Goal: Book appointment/travel/reservation

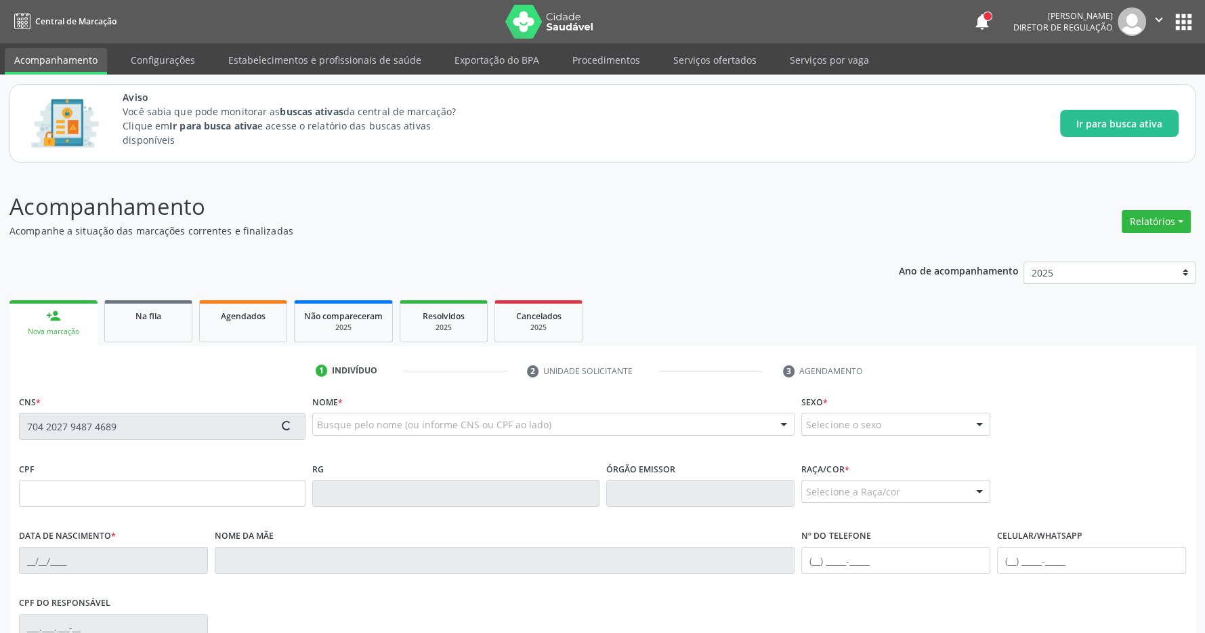
type input "080.938.844-83"
type input "[DATE]"
type input "[PERSON_NAME]"
type input "[PHONE_NUMBER]"
type input "S/N"
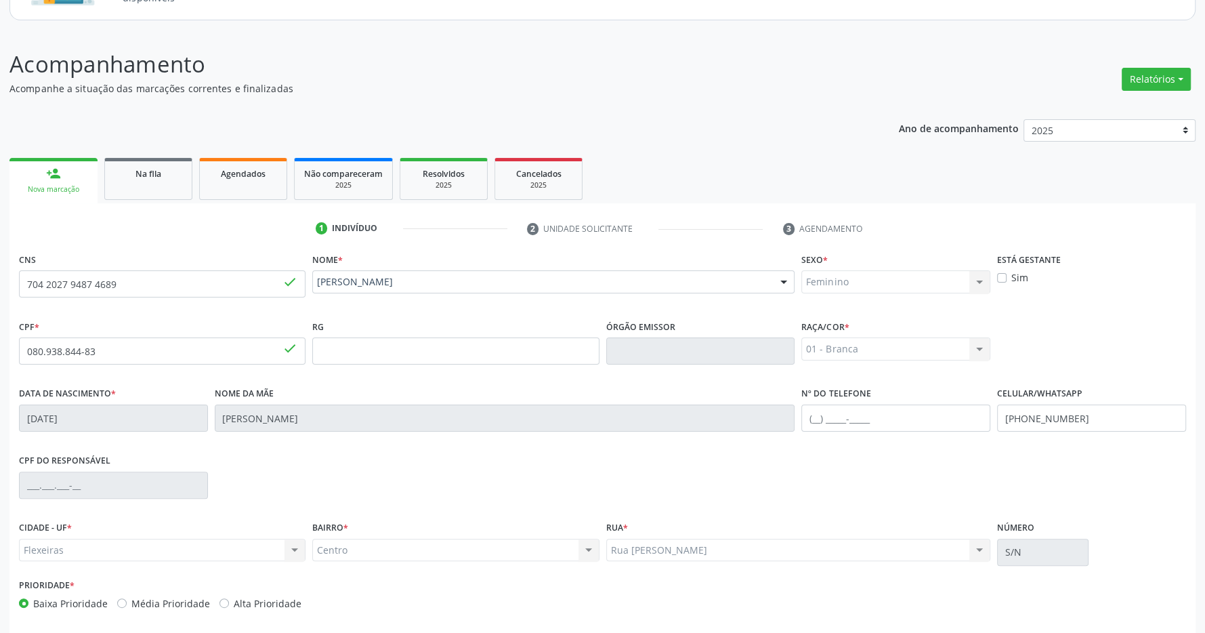
scroll to position [201, 0]
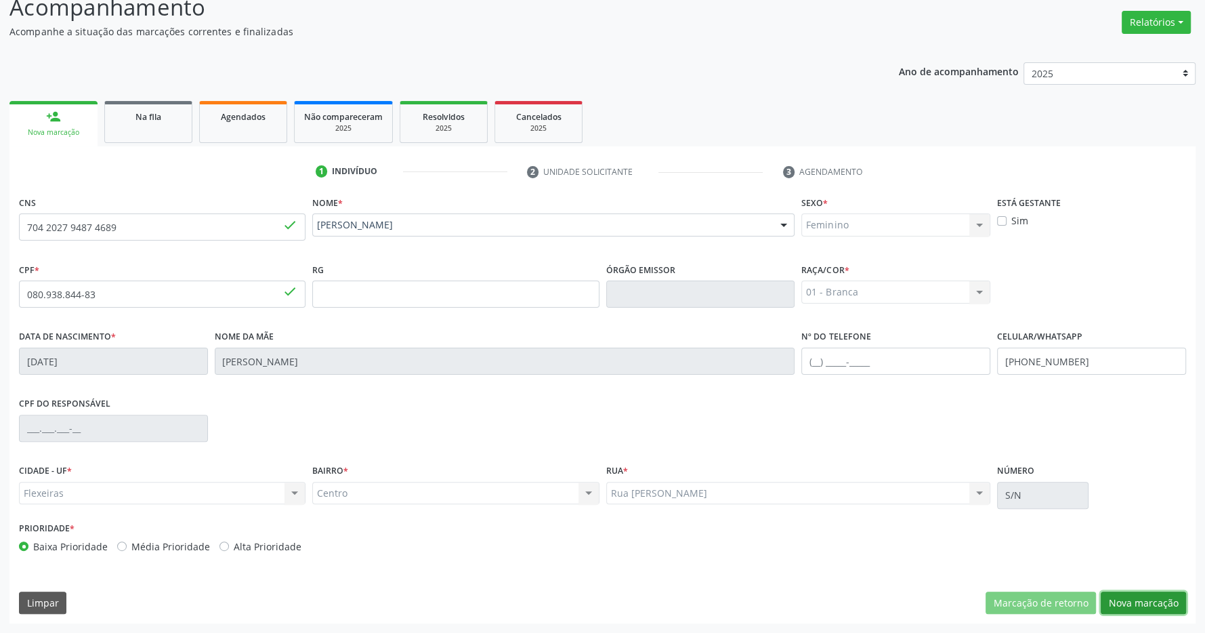
click at [1158, 594] on button "Nova marcação" at bounding box center [1143, 603] width 85 height 23
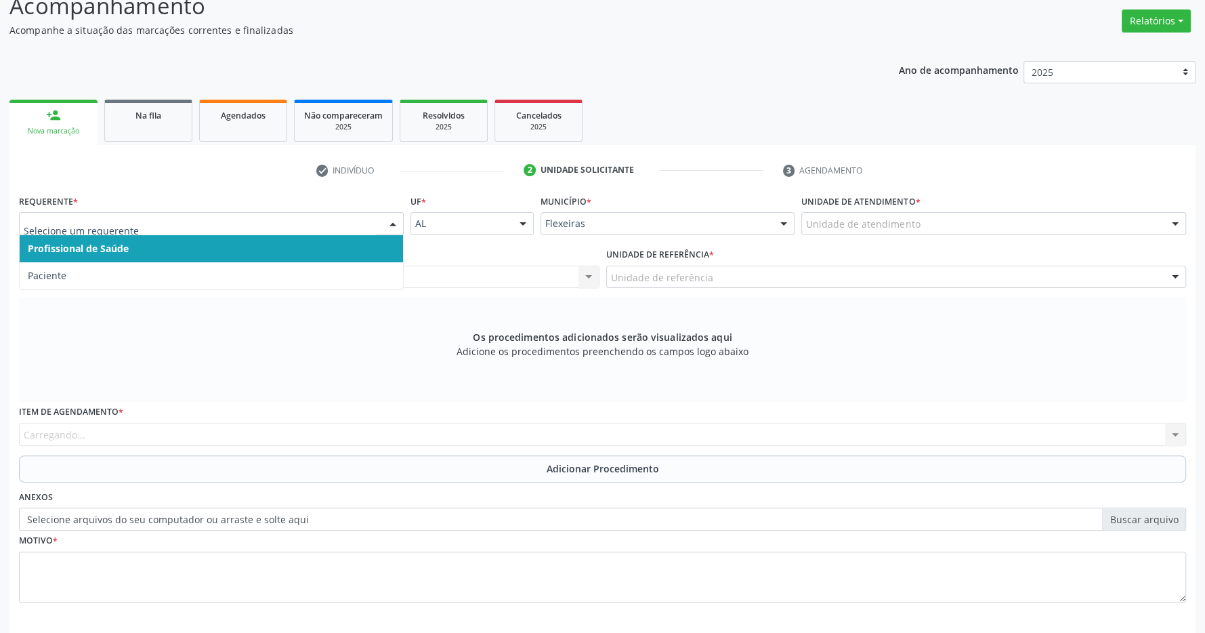
click at [317, 248] on span "Profissional de Saúde" at bounding box center [212, 248] width 384 height 27
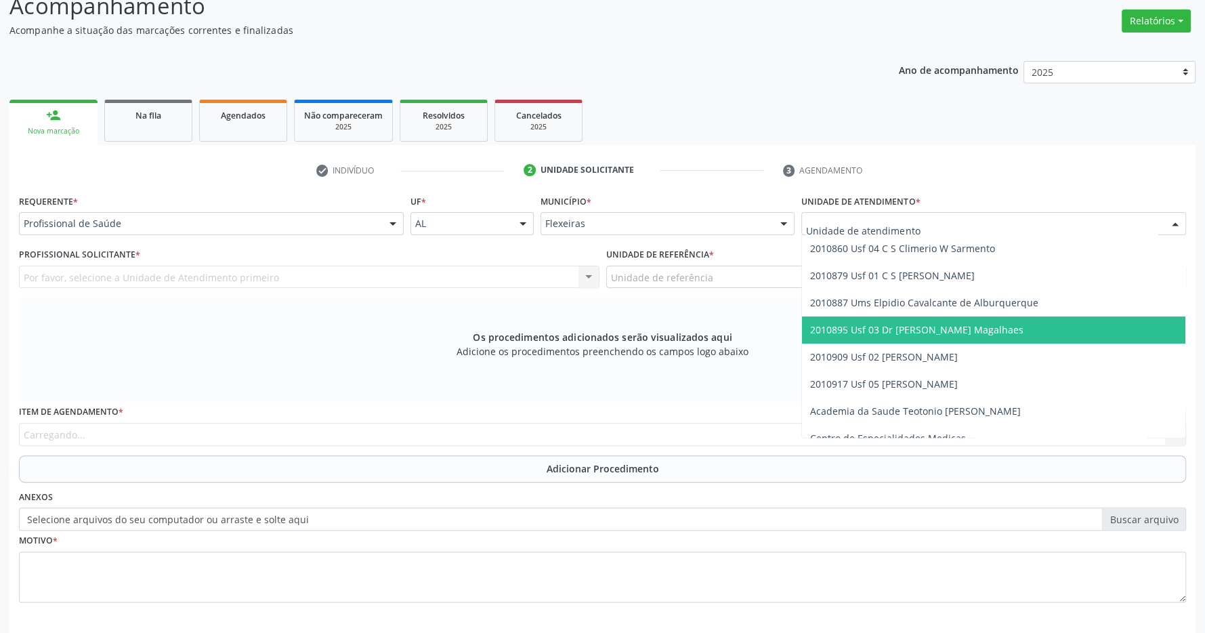
click at [926, 329] on span "2010895 Usf 03 Dr [PERSON_NAME] Magalhaes" at bounding box center [916, 329] width 213 height 13
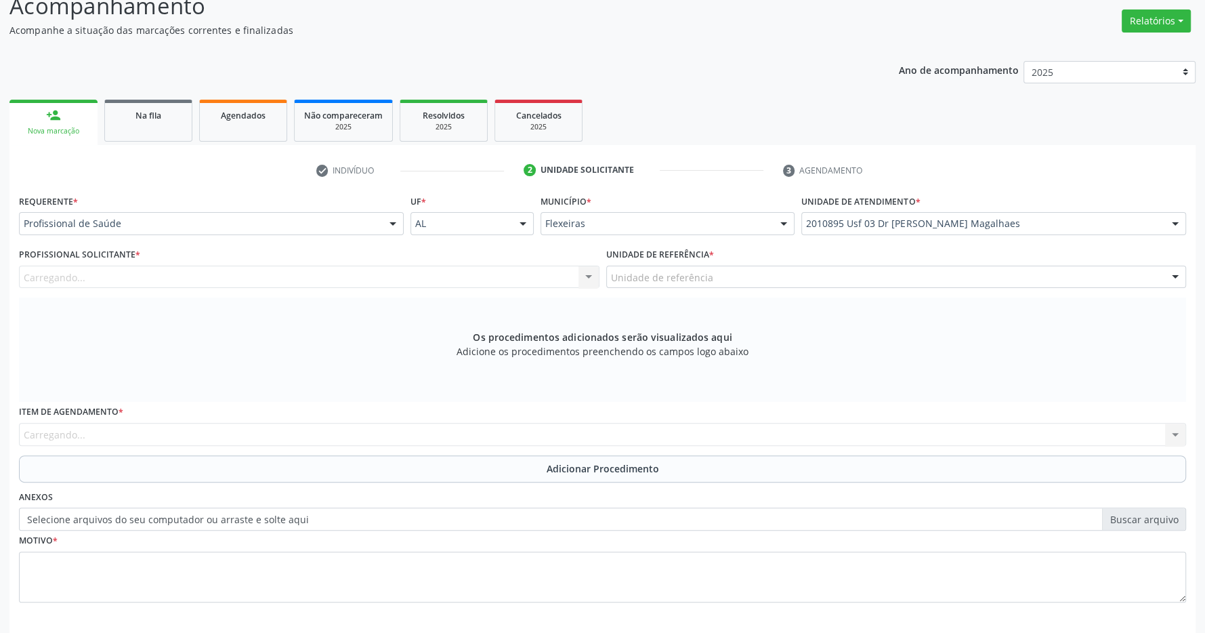
click at [921, 282] on div "Unidade de referência" at bounding box center [896, 277] width 581 height 23
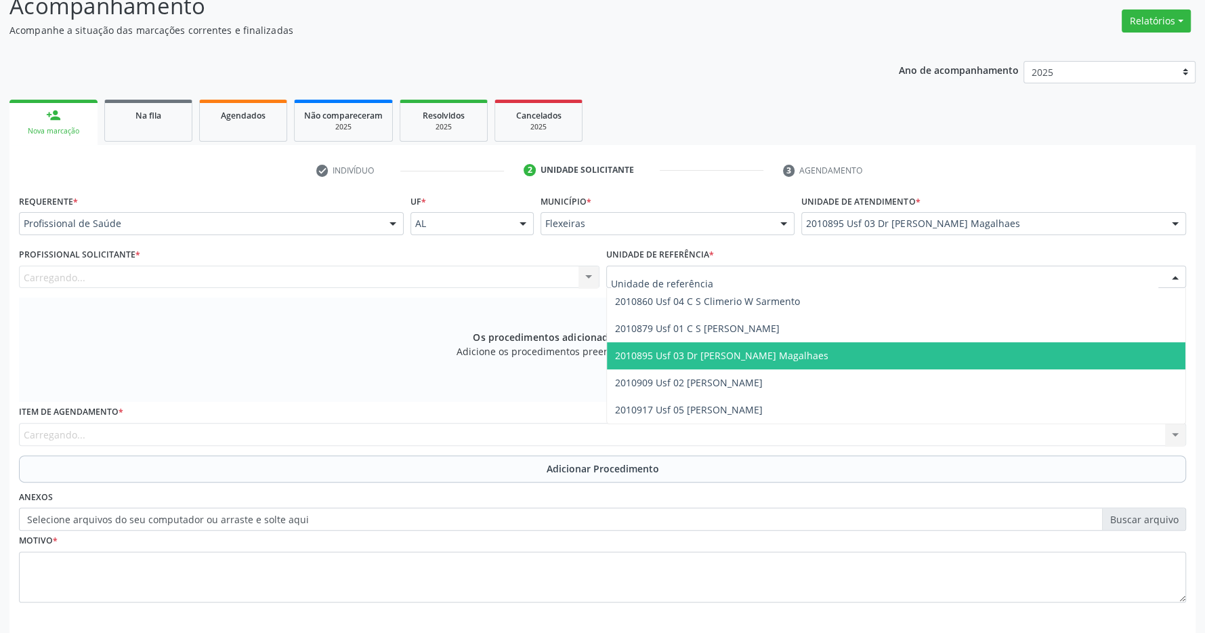
click at [908, 350] on span "2010895 Usf 03 Dr [PERSON_NAME] Magalhaes" at bounding box center [896, 355] width 579 height 27
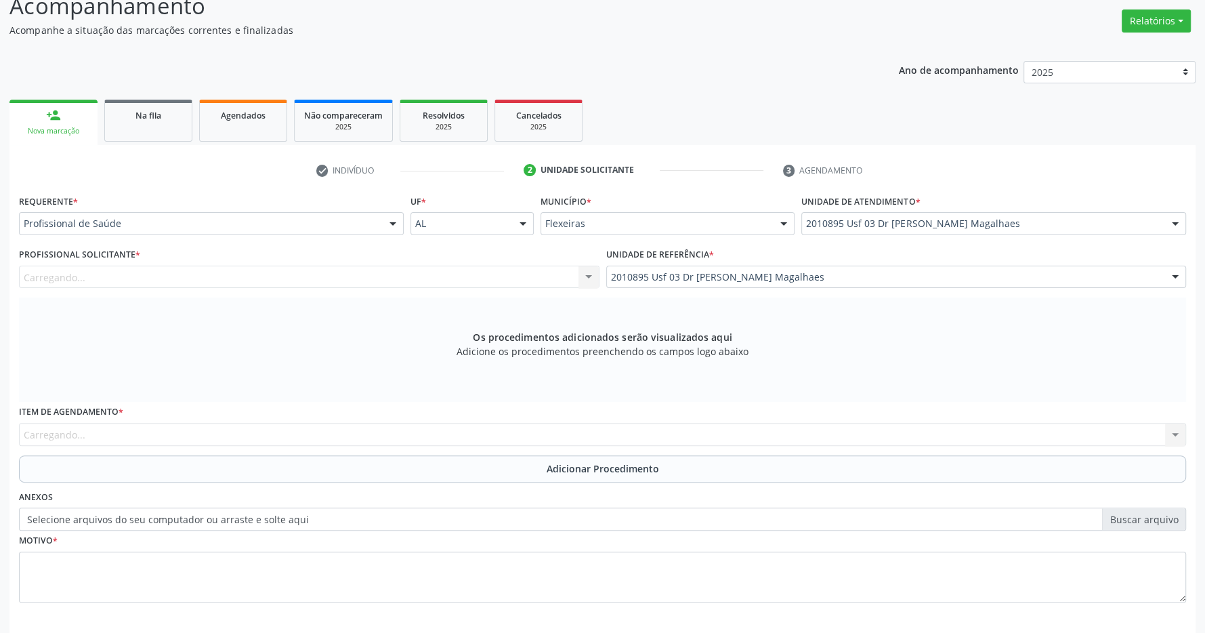
click at [365, 277] on div "Carregando... Nenhum resultado encontrado para: " " Não há nenhuma opção para s…" at bounding box center [309, 277] width 581 height 23
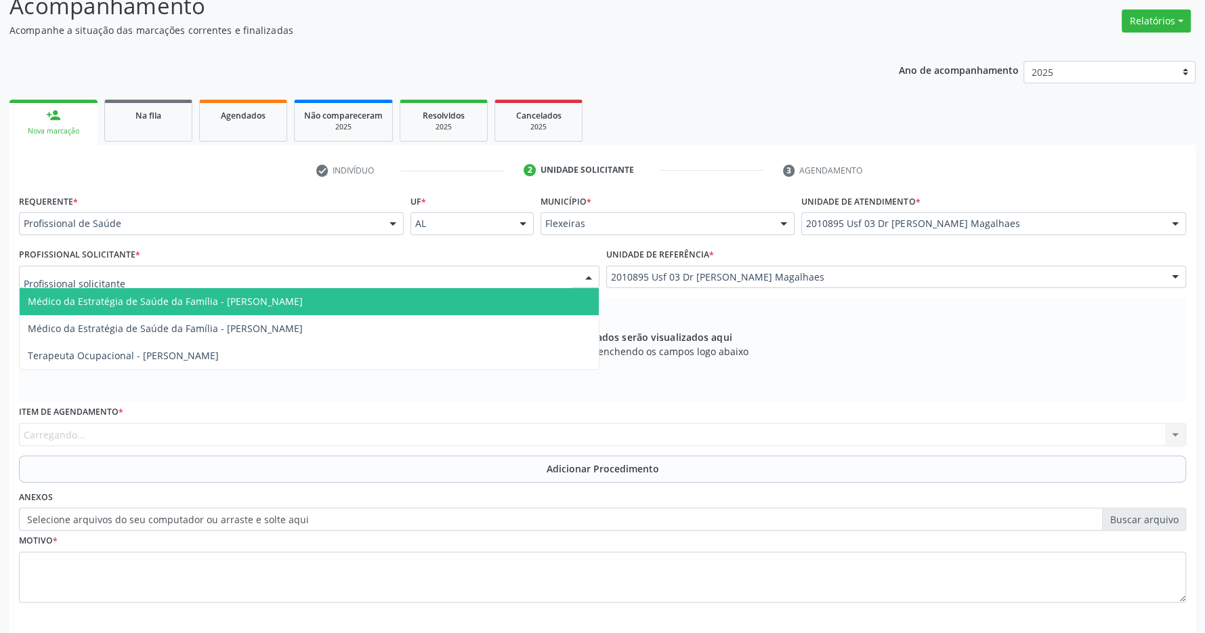
click at [365, 277] on div at bounding box center [309, 277] width 581 height 23
click at [303, 305] on span "Médico da Estratégia de Saúde da Família - [PERSON_NAME]" at bounding box center [165, 301] width 275 height 13
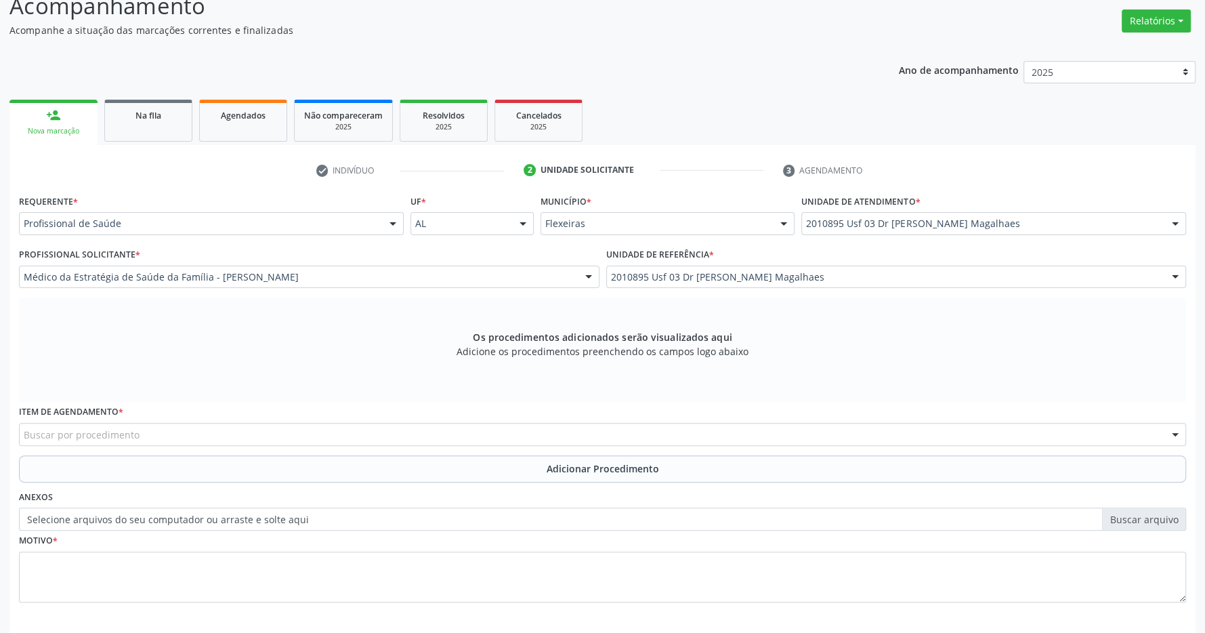
click at [366, 432] on div "Buscar por procedimento" at bounding box center [602, 434] width 1167 height 23
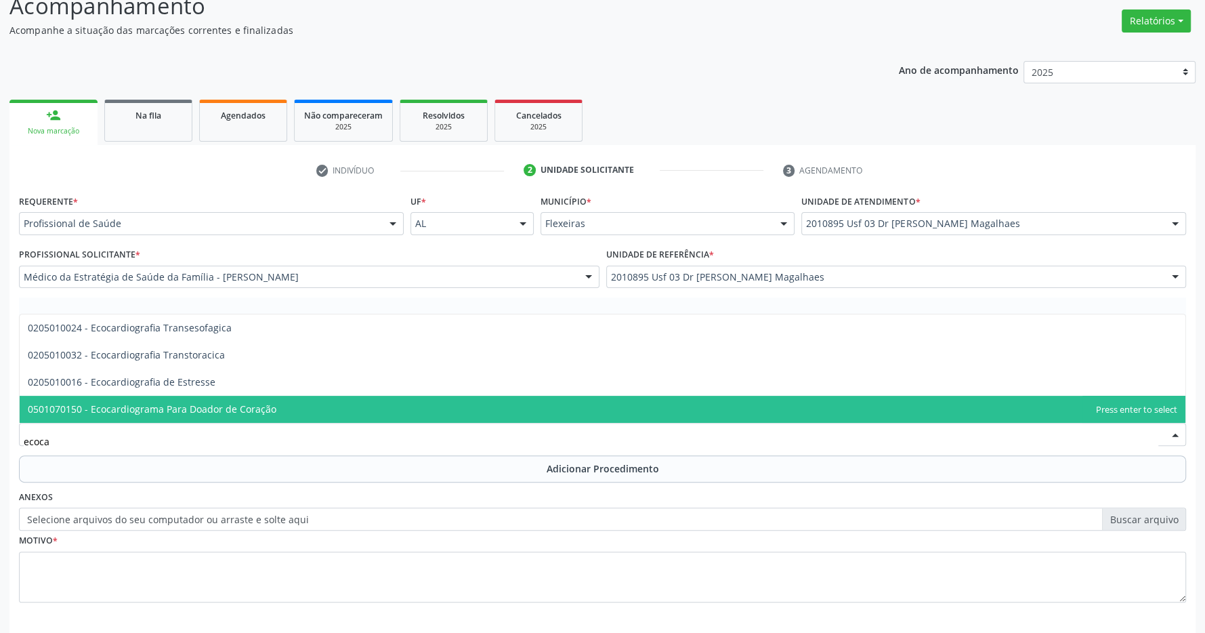
type input "ecocar"
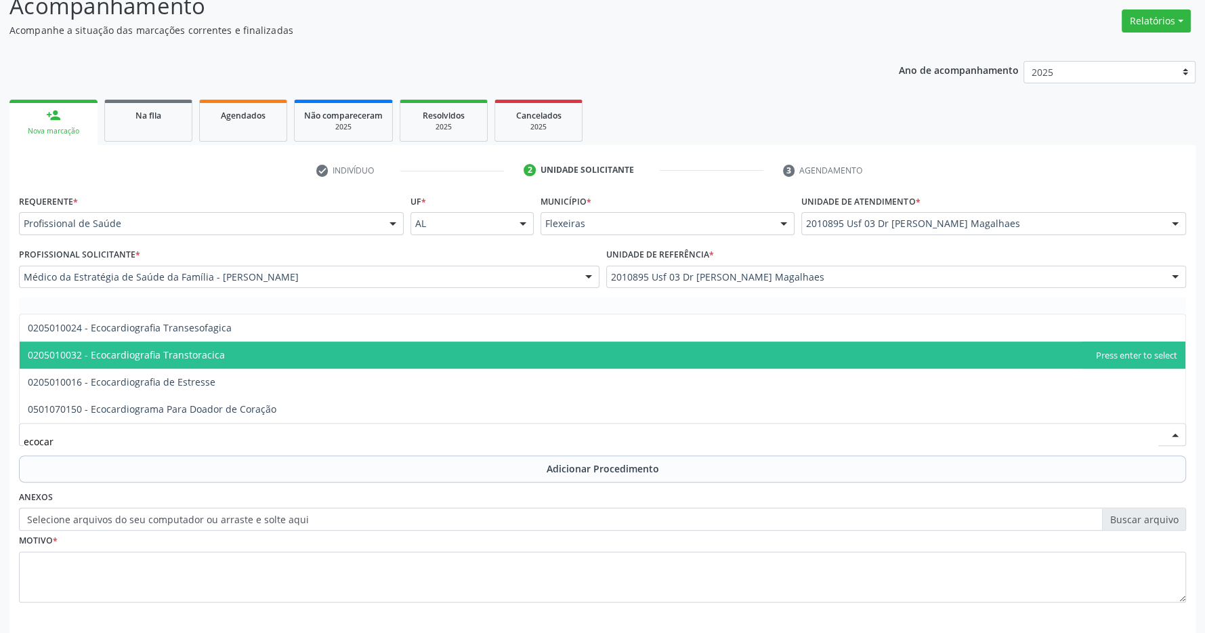
click at [248, 349] on span "0205010032 - Ecocardiografia Transtoracica" at bounding box center [603, 355] width 1166 height 27
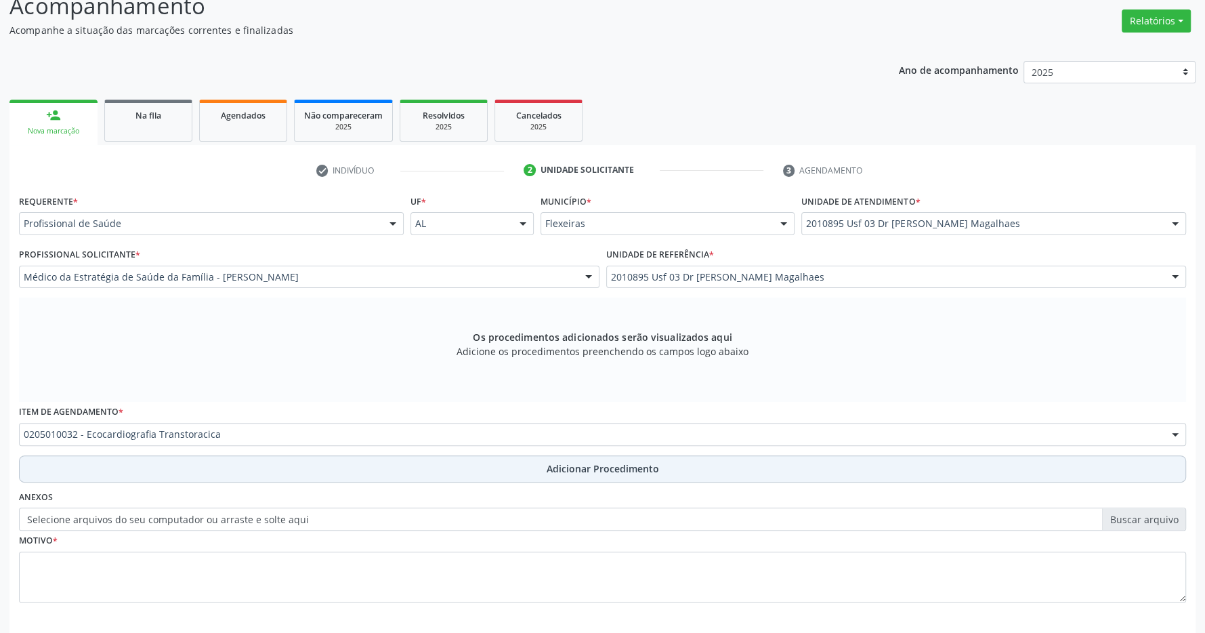
click at [580, 461] on button "Adicionar Procedimento" at bounding box center [602, 468] width 1167 height 27
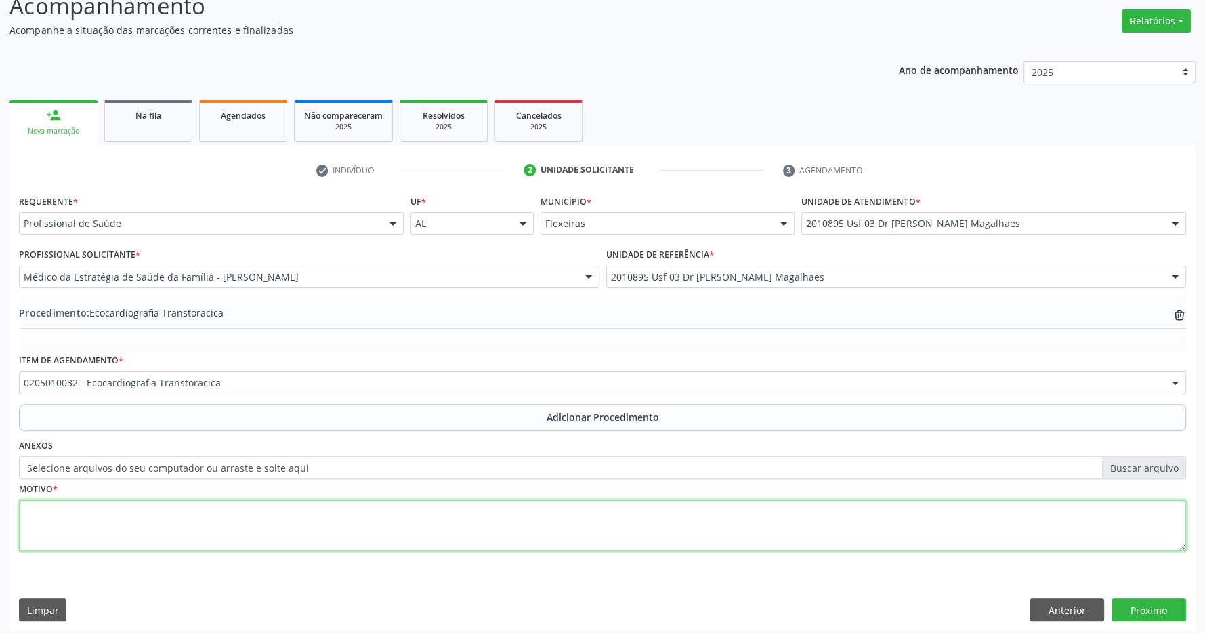
click at [436, 532] on textarea at bounding box center [602, 525] width 1167 height 51
type textarea "gestante com palpitação"
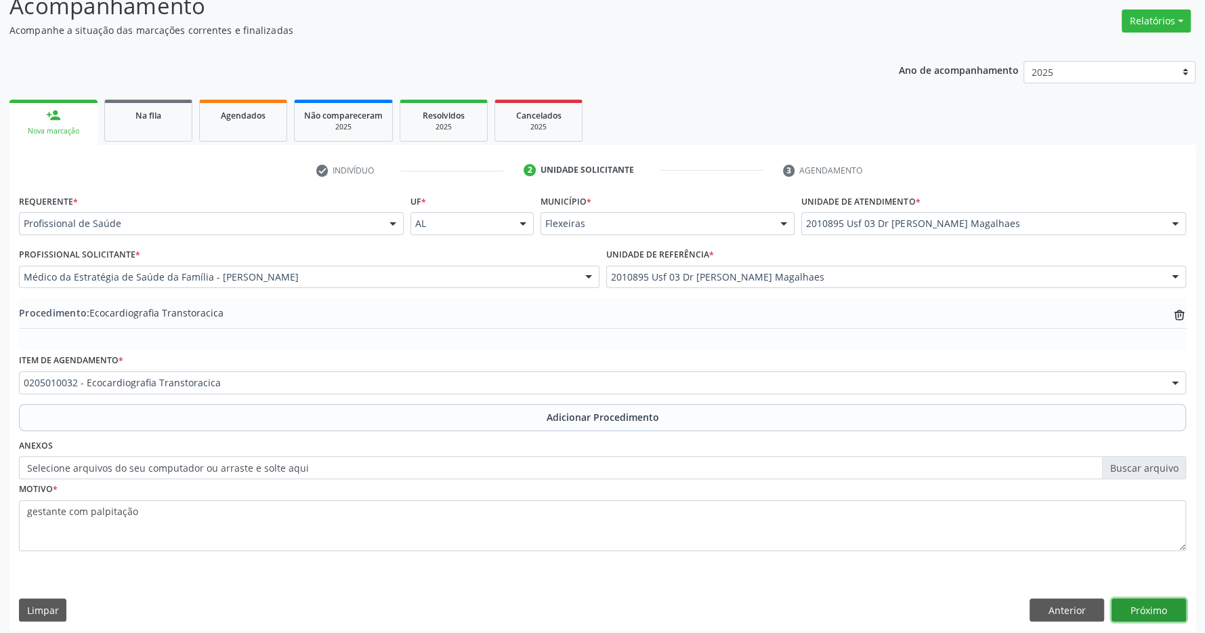
click at [1149, 606] on button "Próximo" at bounding box center [1149, 609] width 75 height 23
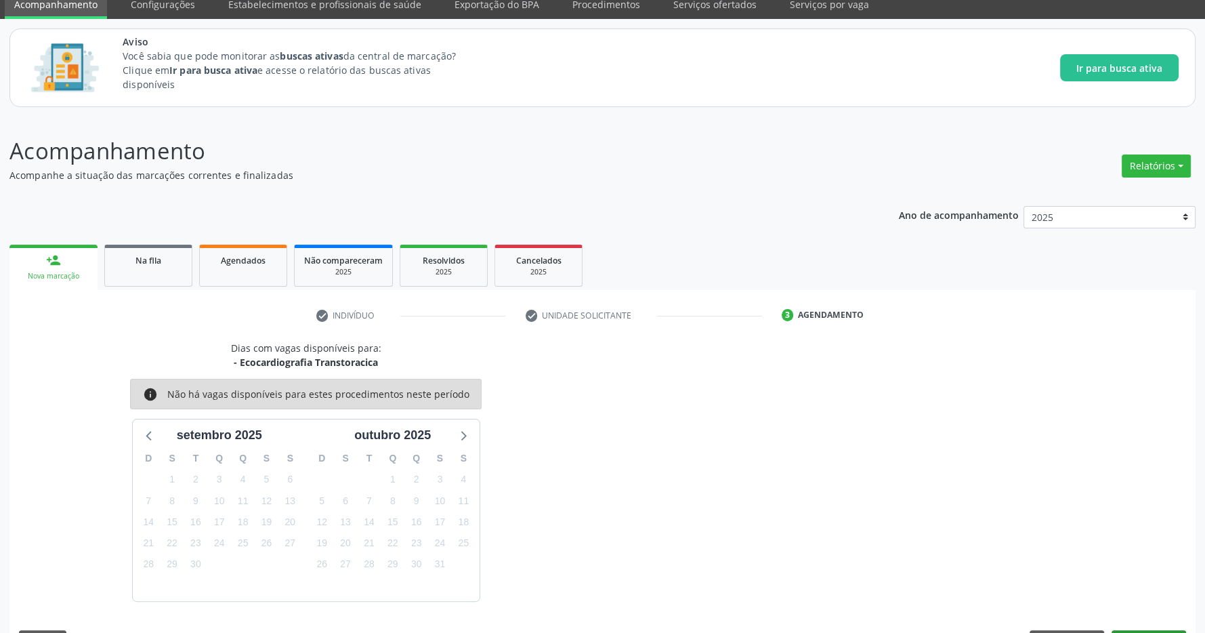
scroll to position [96, 0]
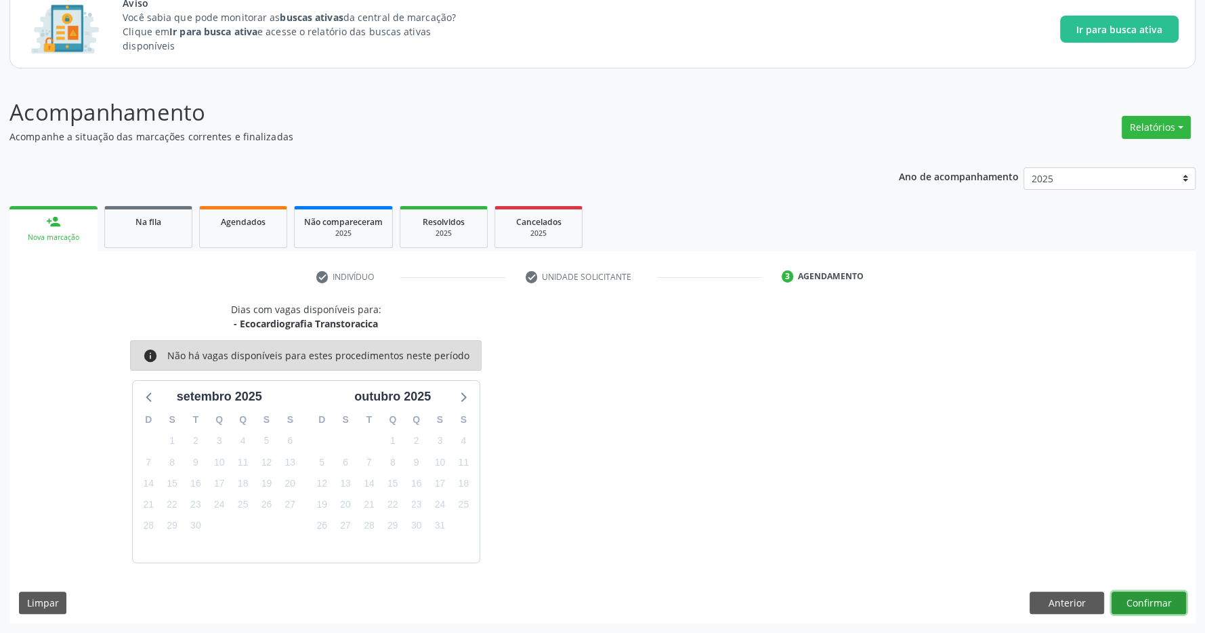
click at [1151, 604] on button "Confirmar" at bounding box center [1149, 603] width 75 height 23
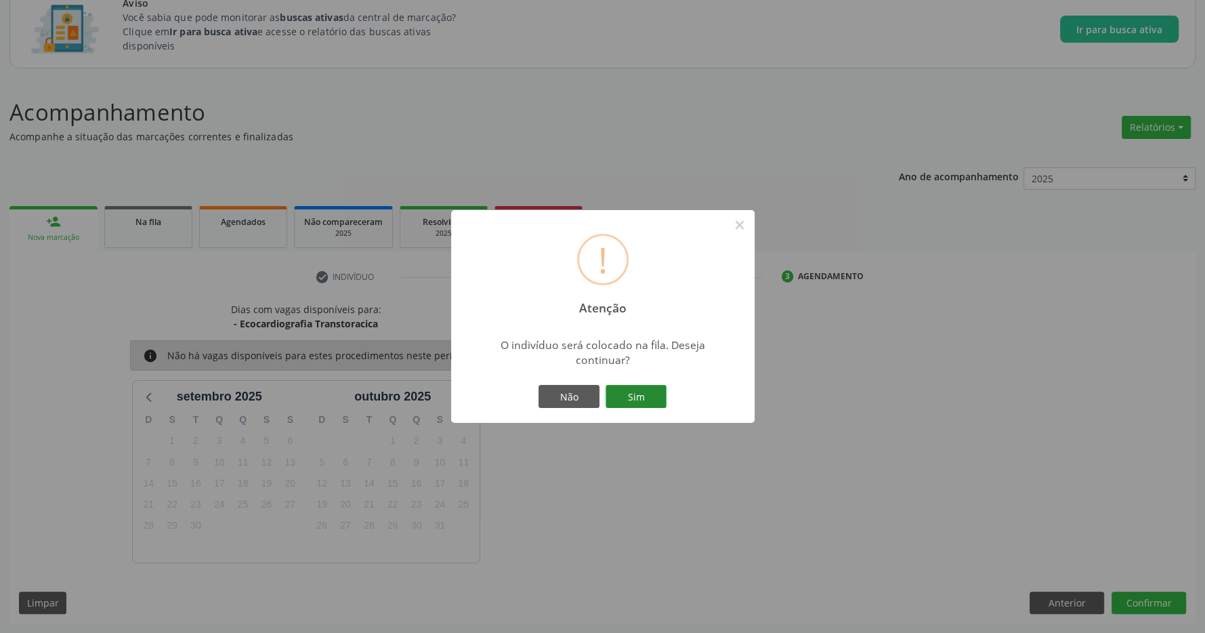
click at [640, 395] on button "Sim" at bounding box center [636, 396] width 61 height 23
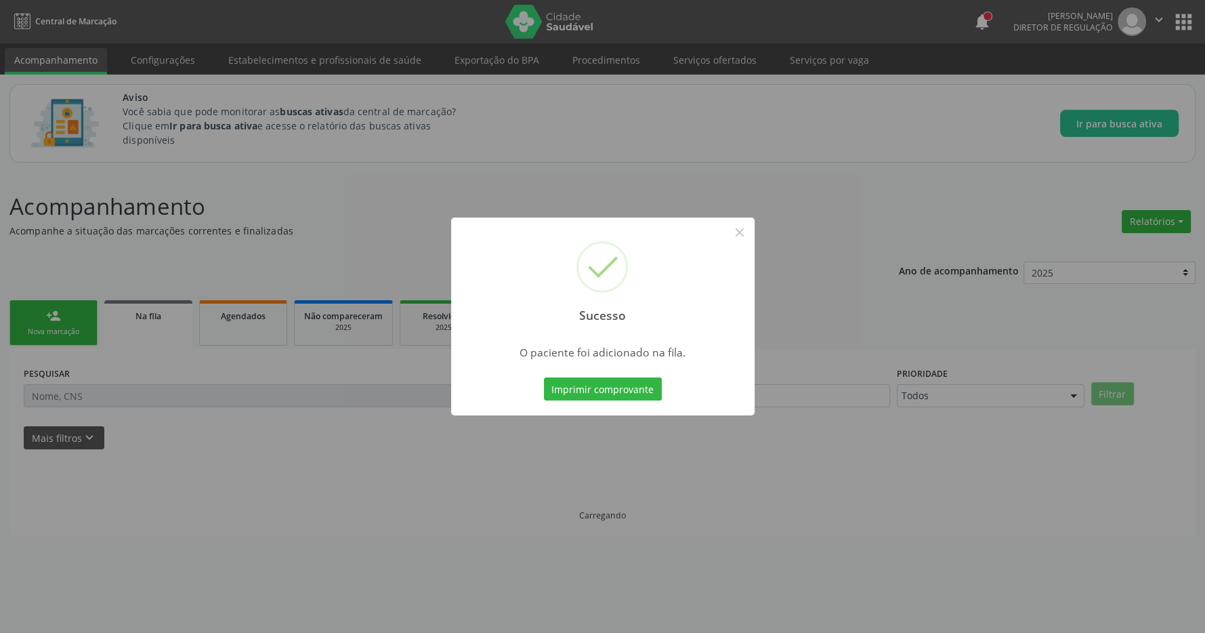
scroll to position [0, 0]
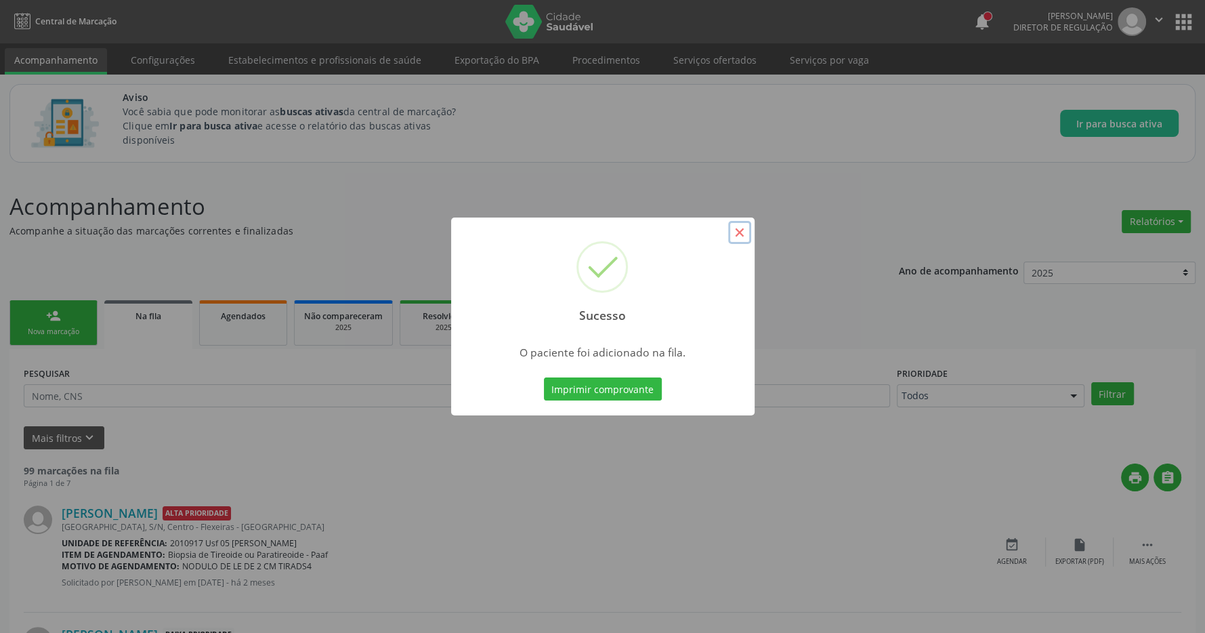
click at [743, 233] on button "×" at bounding box center [739, 232] width 23 height 23
